Goal: Task Accomplishment & Management: Manage account settings

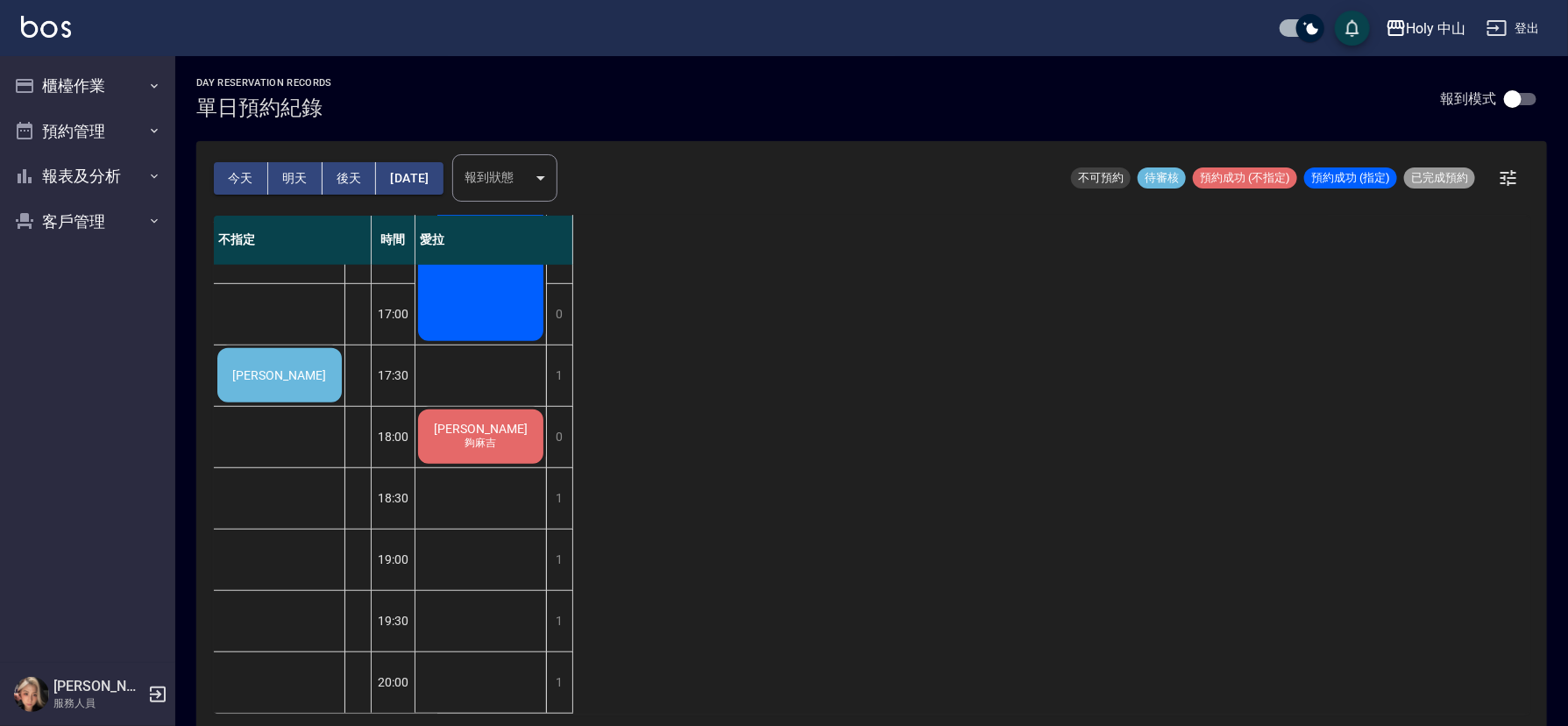
scroll to position [421, 0]
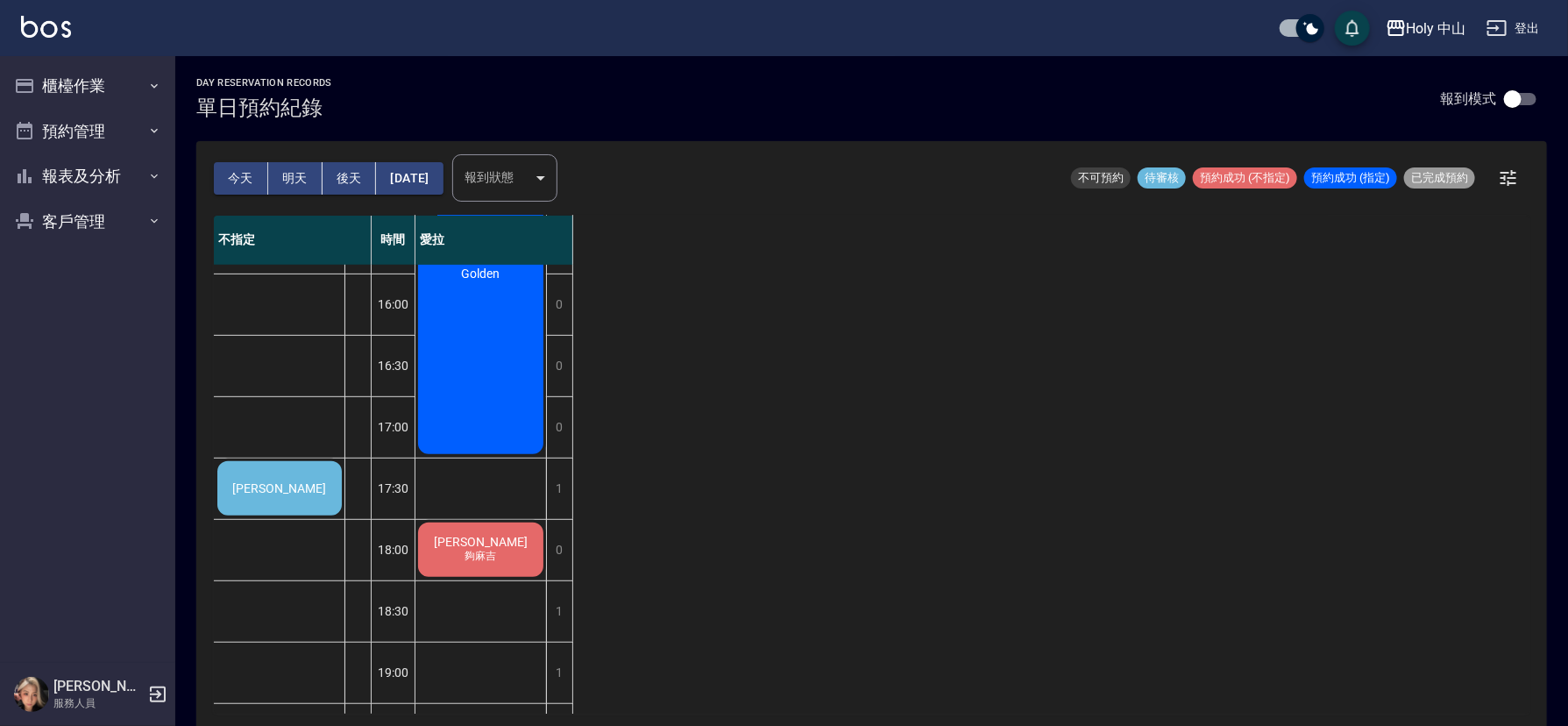
click at [301, 495] on div "[PERSON_NAME]" at bounding box center [280, 487] width 130 height 59
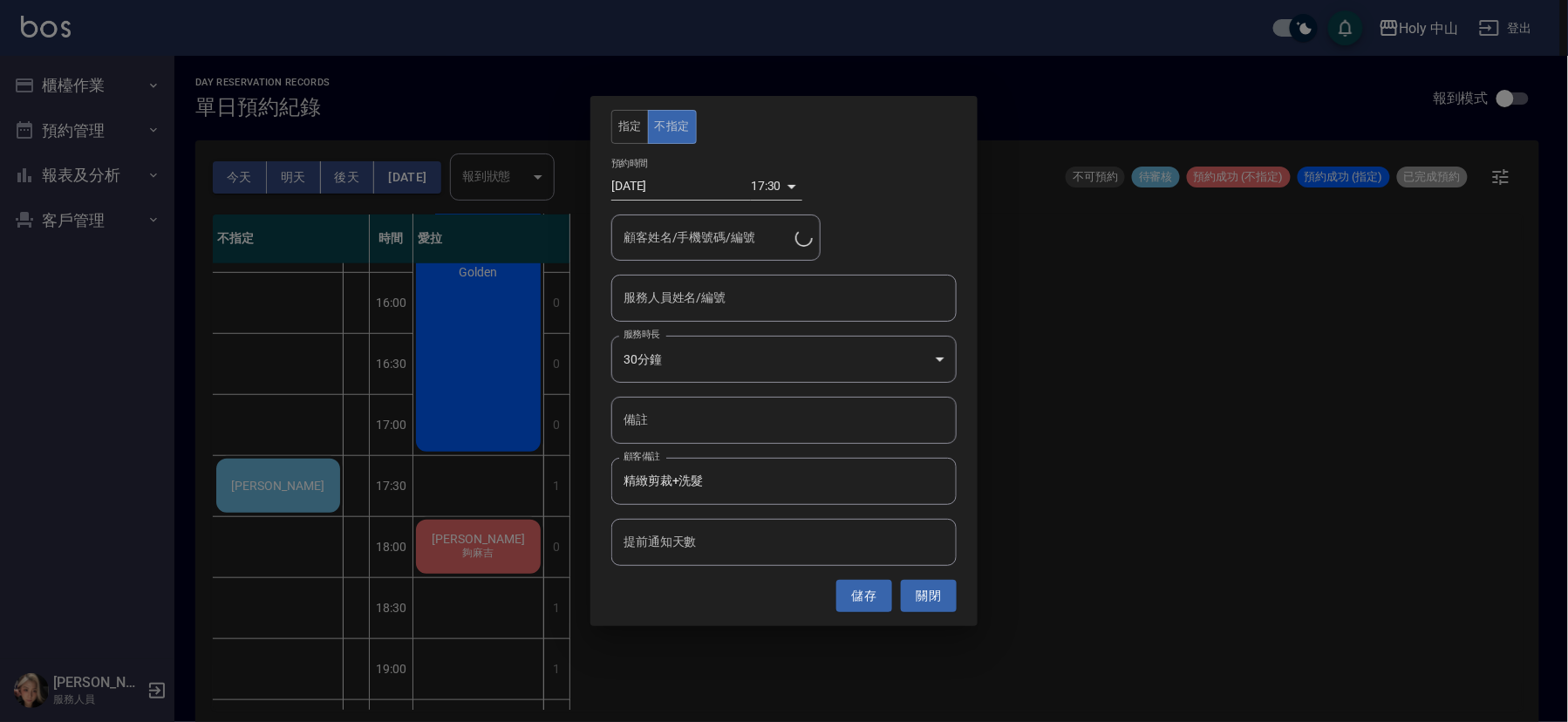
type input "[PERSON_NAME]/0910208540"
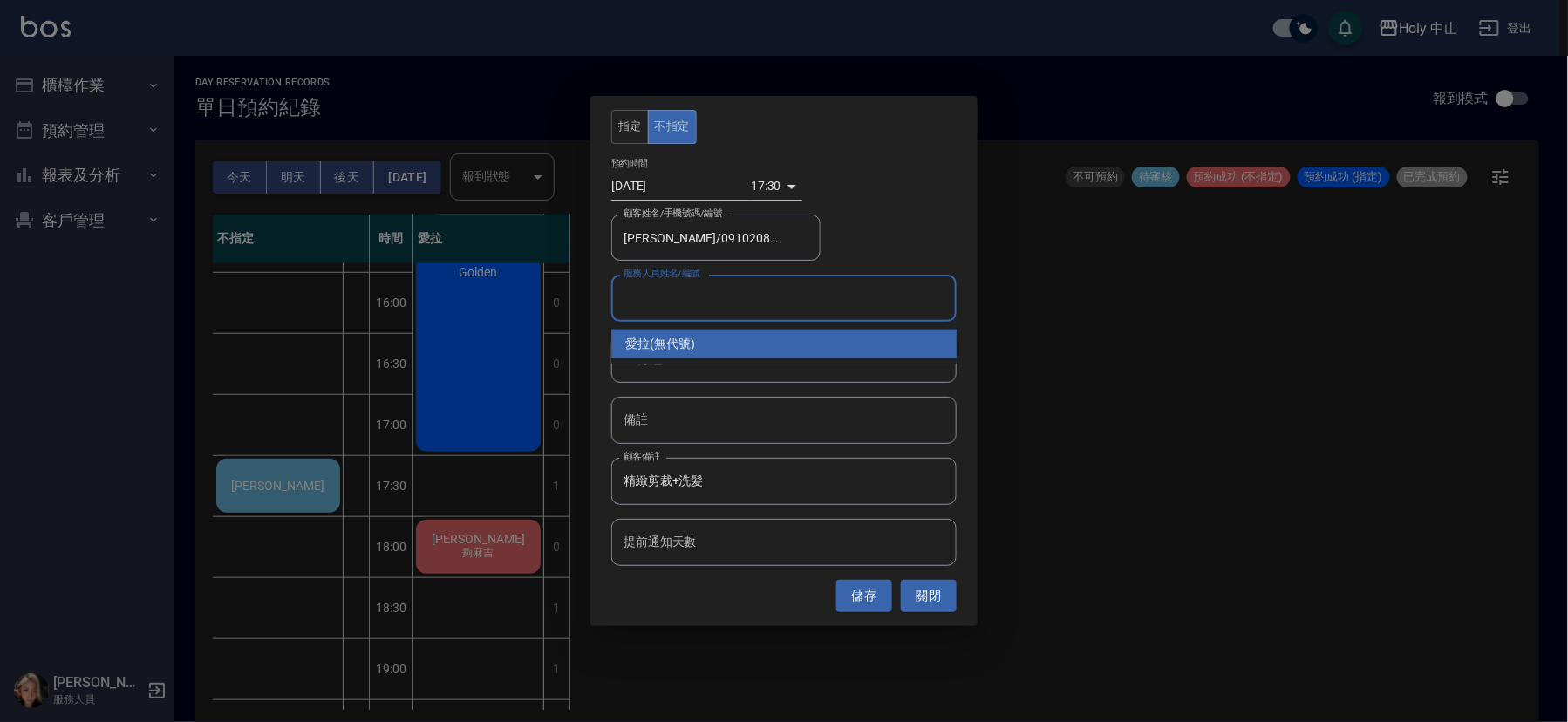
click at [739, 296] on input "服務人員姓名/編號" at bounding box center [784, 298] width 330 height 31
click at [726, 341] on div "愛拉 (無代號)" at bounding box center [784, 344] width 346 height 29
type input "愛拉(無代號)"
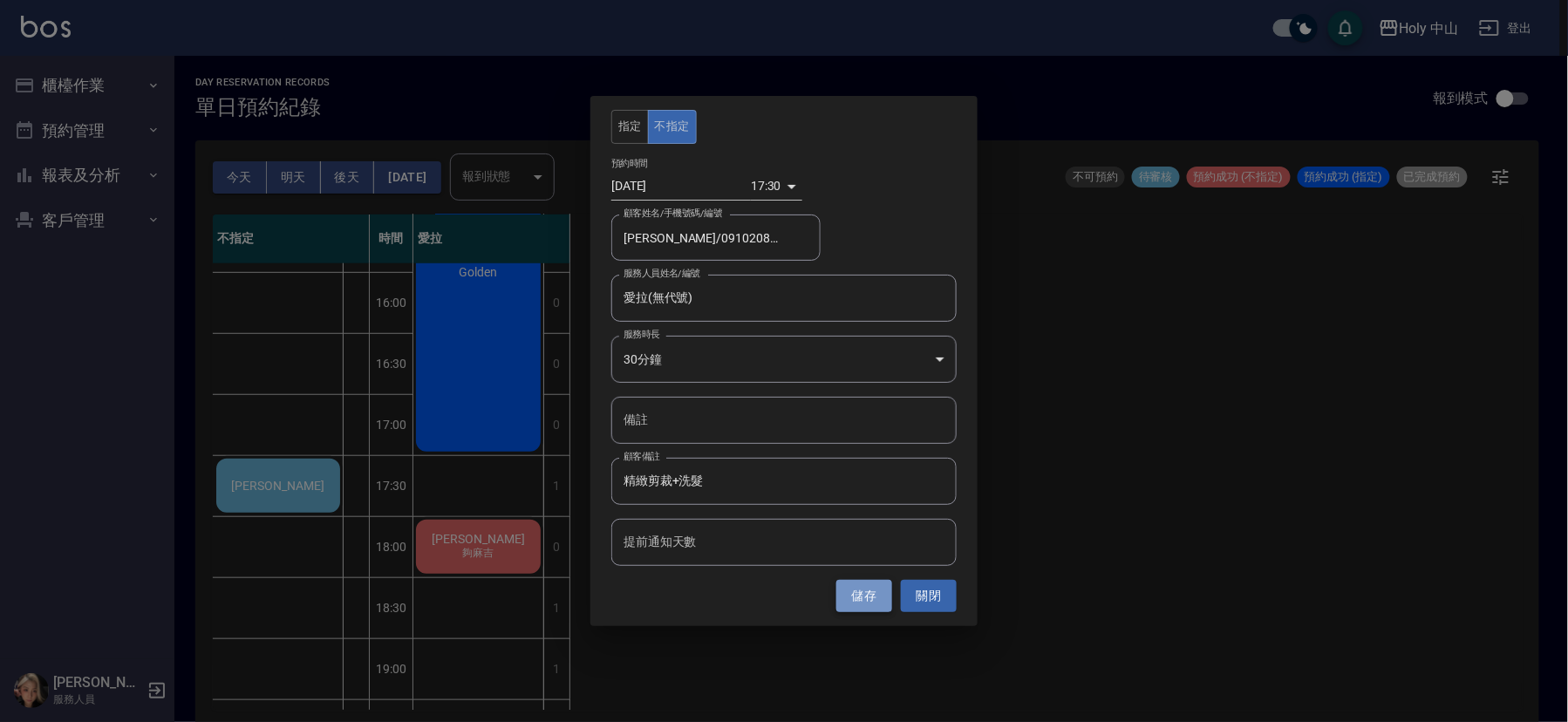
click at [858, 604] on button "儲存" at bounding box center [864, 596] width 56 height 33
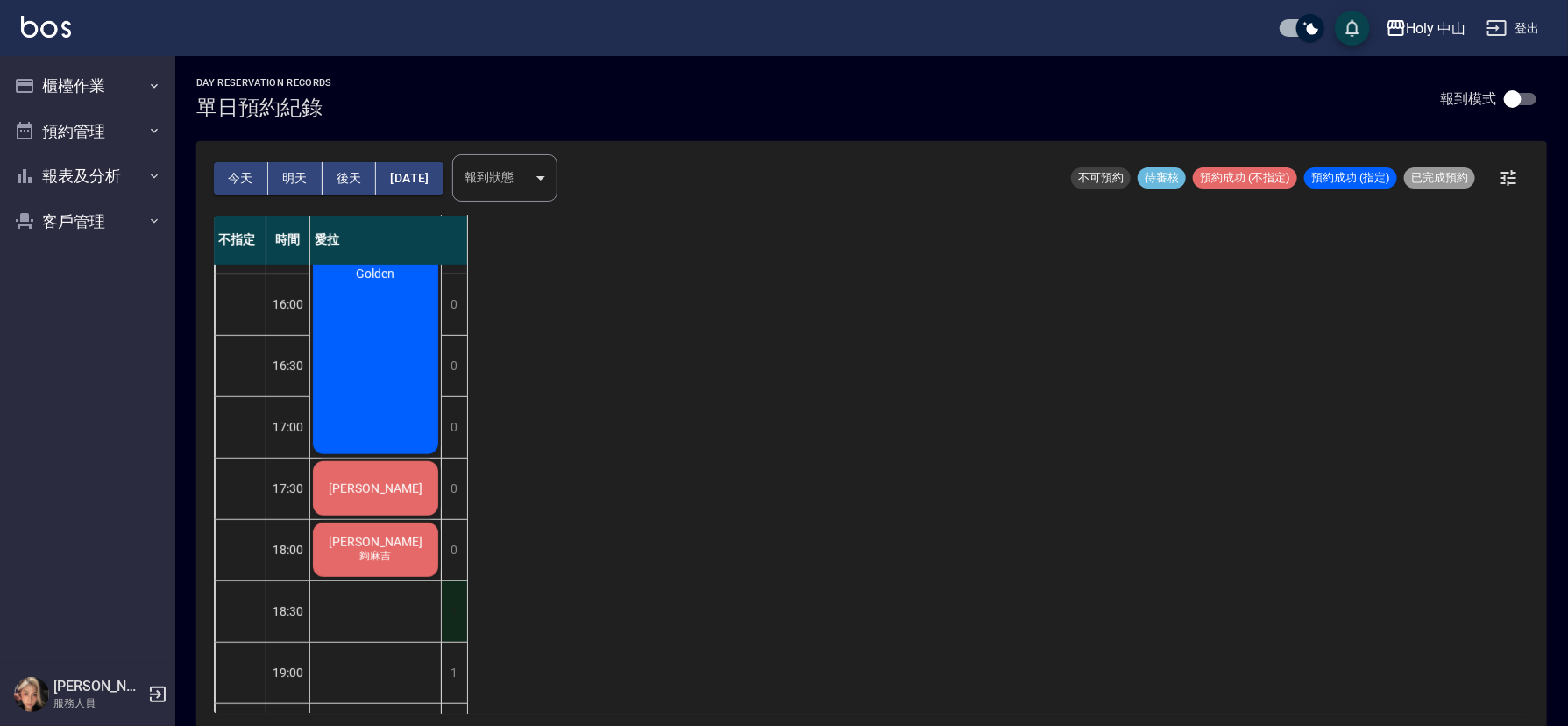
click at [454, 612] on div "1" at bounding box center [454, 611] width 26 height 60
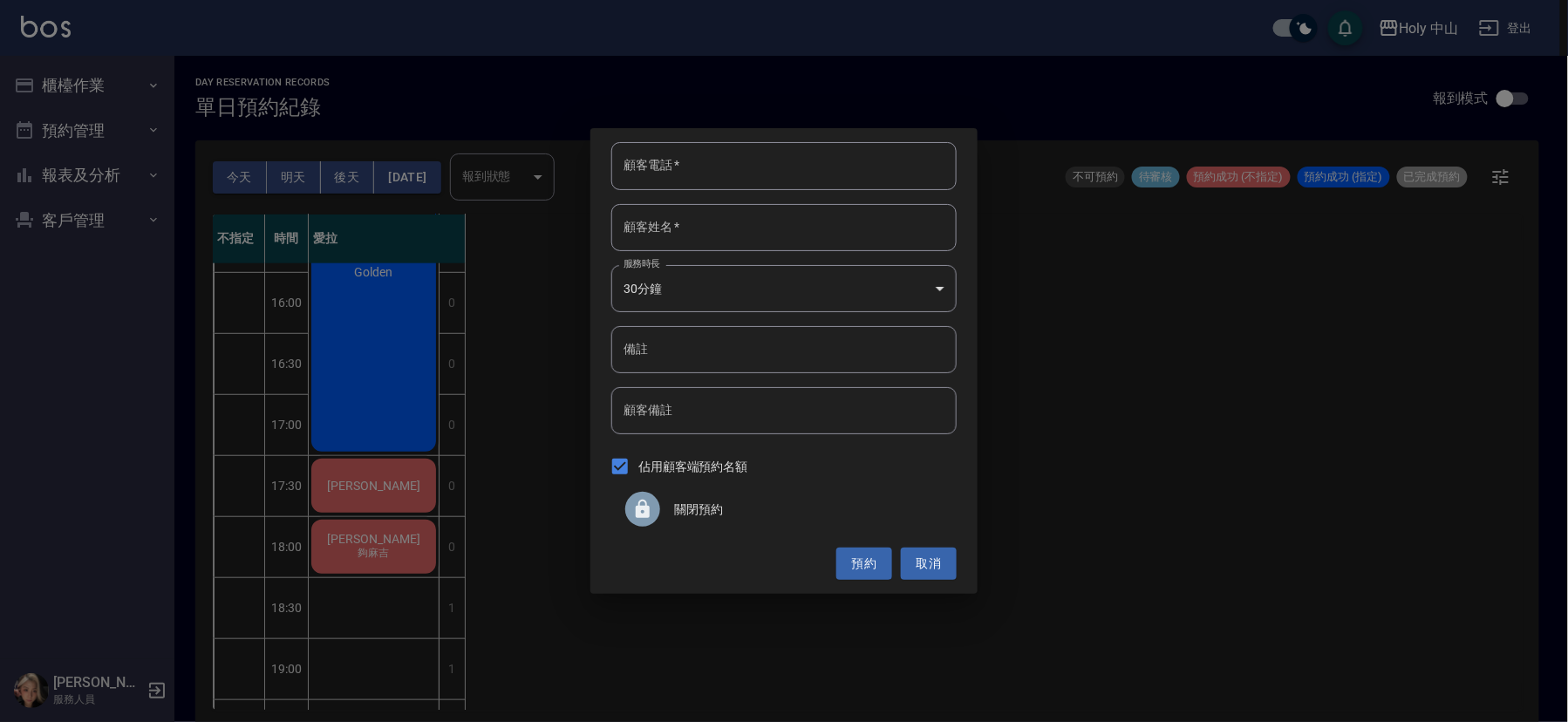
click at [700, 508] on span "關閉預約" at bounding box center [809, 510] width 269 height 19
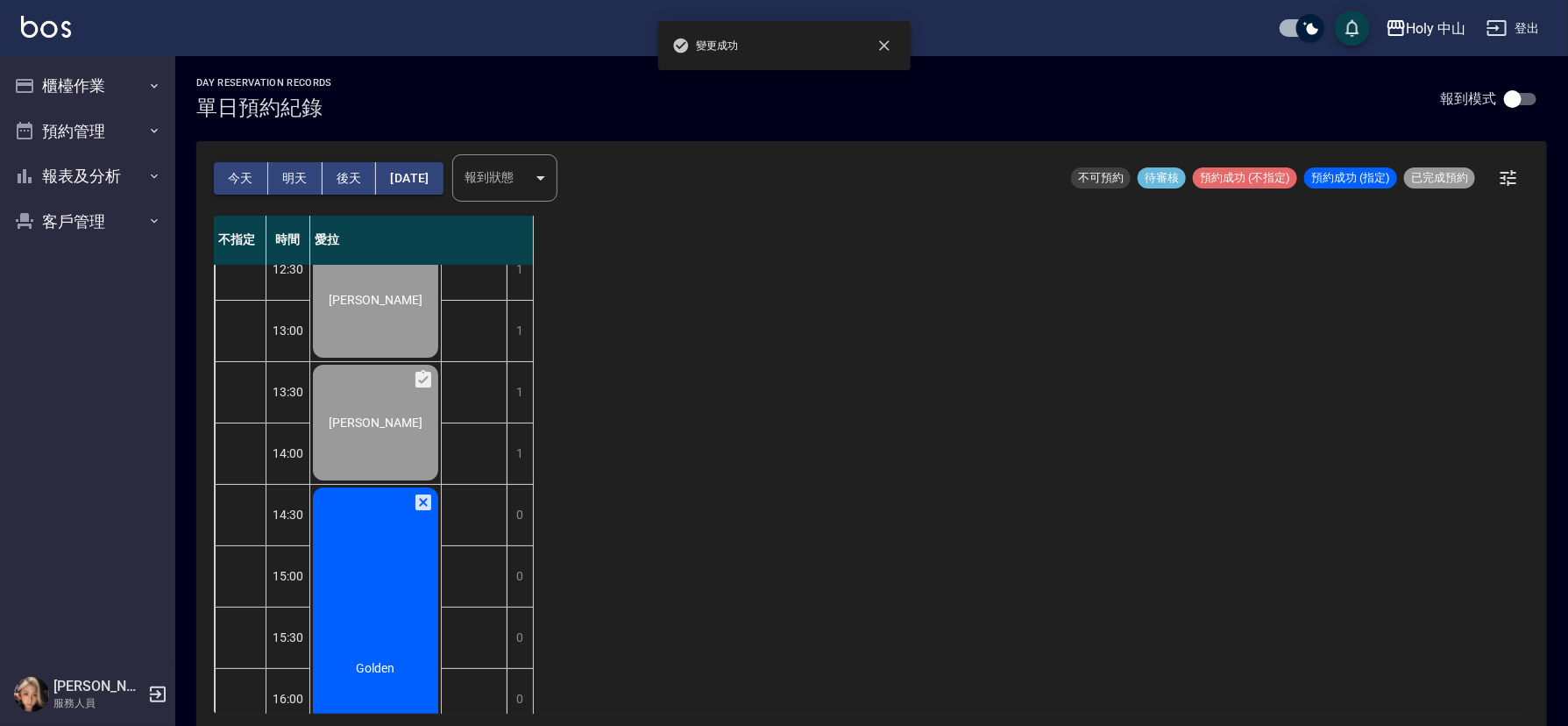
scroll to position [289, 0]
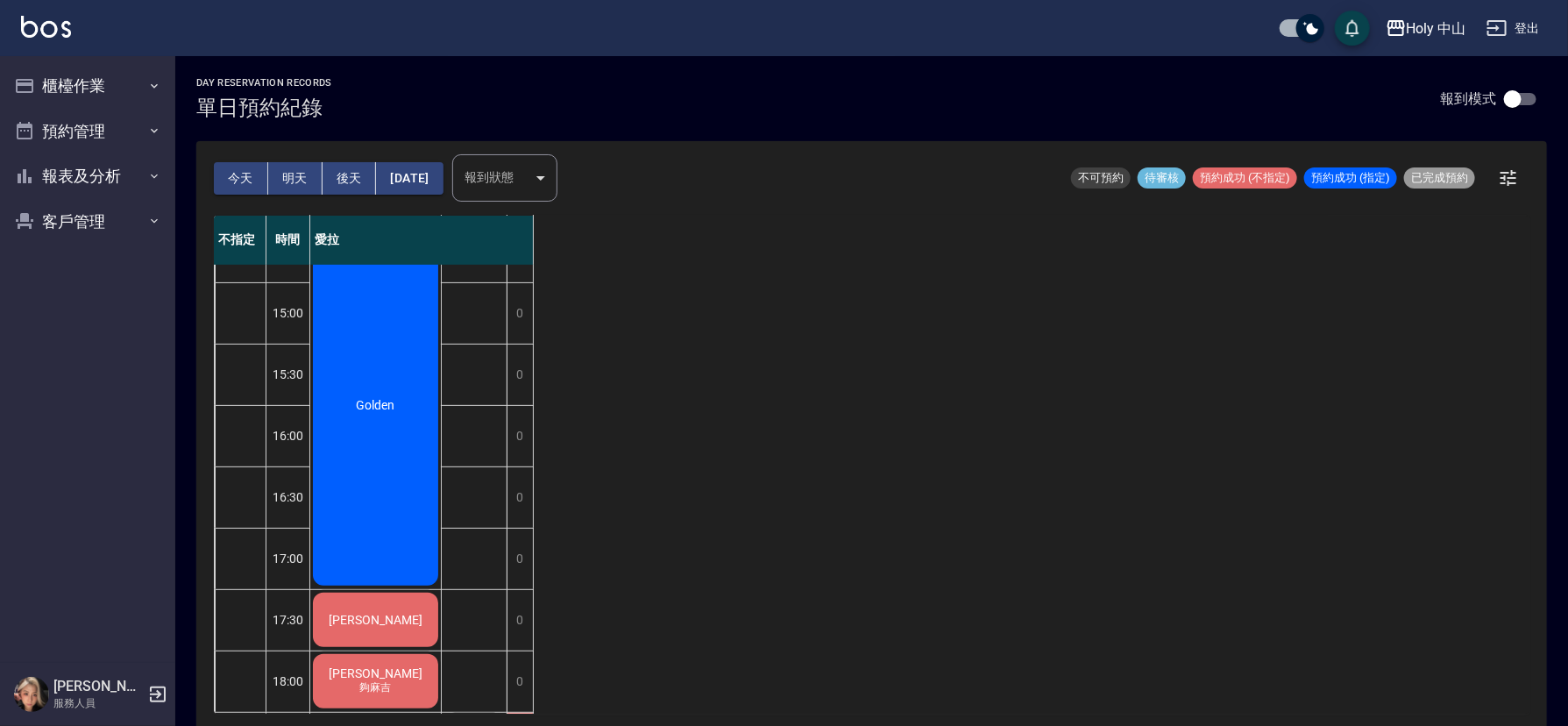
click at [392, 44] on span "Golden" at bounding box center [375, 37] width 100 height 14
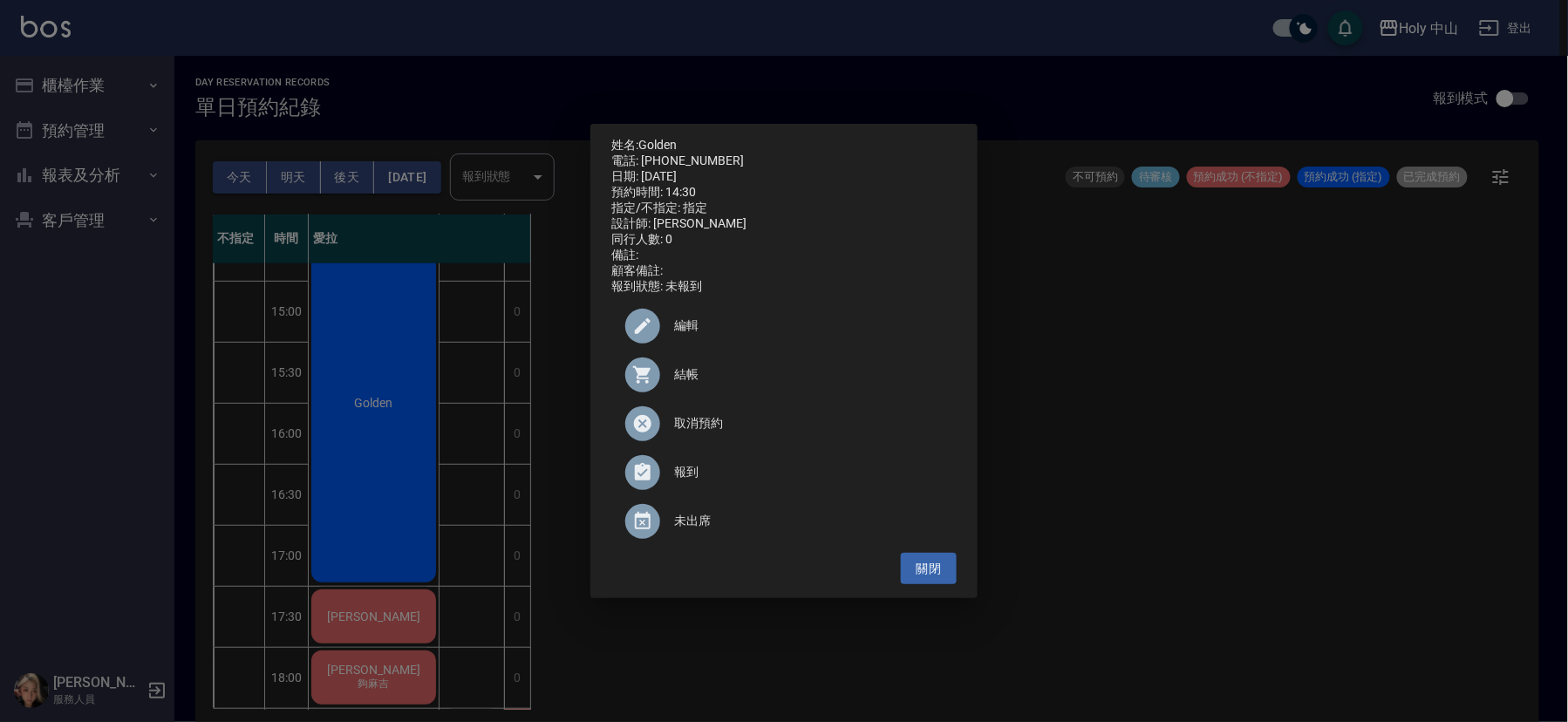
click at [1222, 492] on div "姓名: Golden 電話: [PHONE_NUMBER] 日期: [DATE] 預約時間: 14:30 指定/不指定: 指定 設計師: 愛拉 同行人數: 0…" at bounding box center [784, 361] width 1568 height 722
